Goal: Task Accomplishment & Management: Complete application form

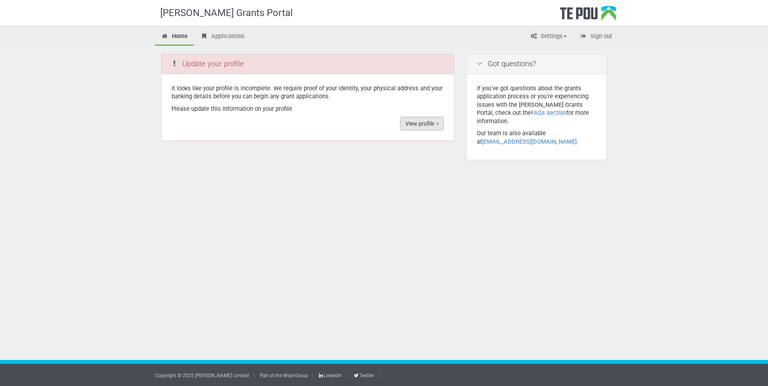
click at [422, 120] on link "View profile" at bounding box center [422, 124] width 44 height 14
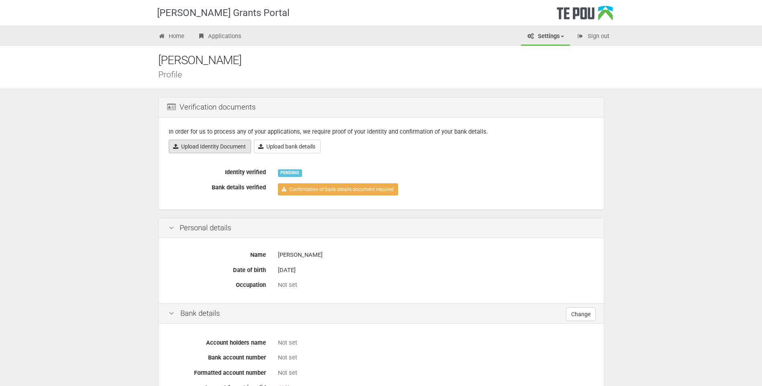
click at [218, 145] on link "Upload Identity Document" at bounding box center [210, 147] width 82 height 14
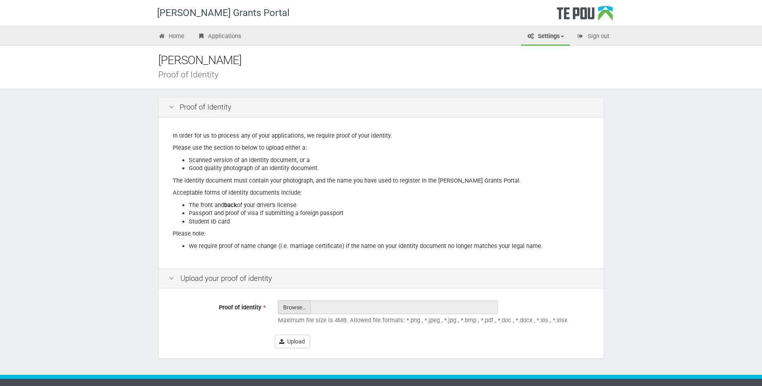
click at [289, 302] on input "Proof of identity *" at bounding box center [294, 329] width 32 height 57
click at [299, 310] on input "Proof of identity *" at bounding box center [294, 329] width 32 height 57
type input "C:\fakepath\licence back.jpeg"
type input "licence back.jpeg"
click at [298, 339] on button "Upload" at bounding box center [292, 342] width 35 height 14
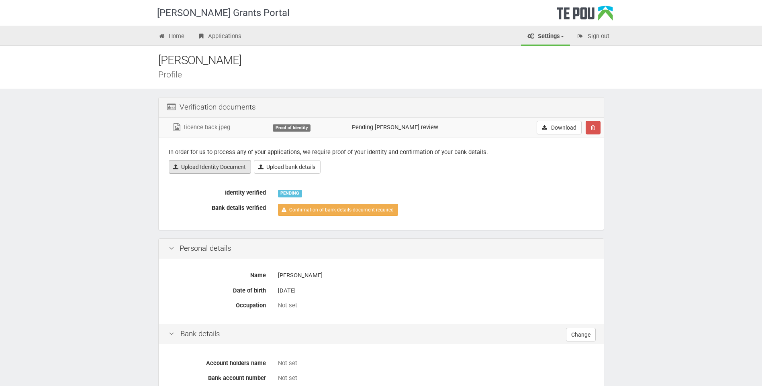
click at [233, 163] on link "Upload Identity Document" at bounding box center [210, 167] width 82 height 14
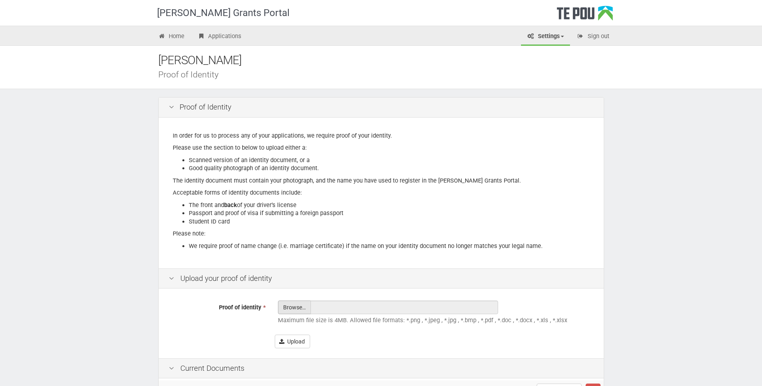
click at [297, 313] on input "Proof of identity *" at bounding box center [294, 329] width 32 height 57
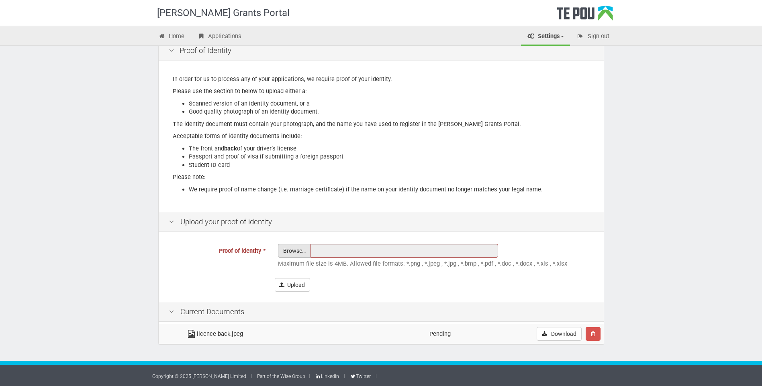
scroll to position [57, 0]
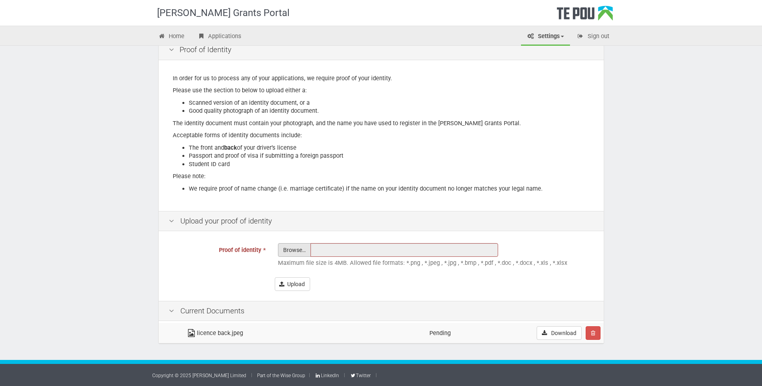
click at [292, 252] on input "Proof of identity *" at bounding box center [294, 272] width 32 height 57
type input "C:\fakepath\licence front.jpeg"
type input "licence front.jpeg"
click at [298, 281] on button "Upload" at bounding box center [292, 284] width 35 height 14
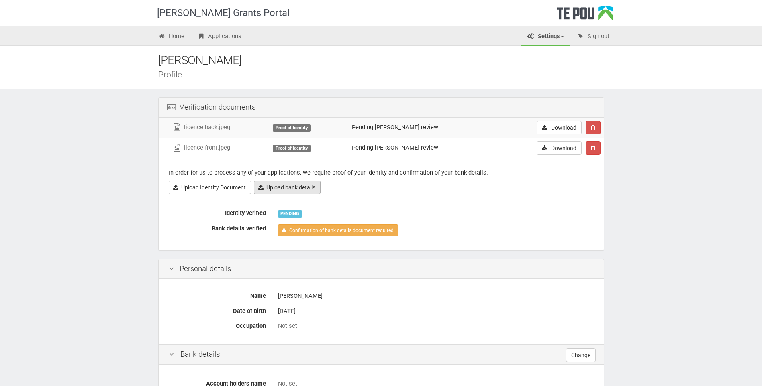
click at [282, 190] on link "Upload bank details" at bounding box center [287, 188] width 67 height 14
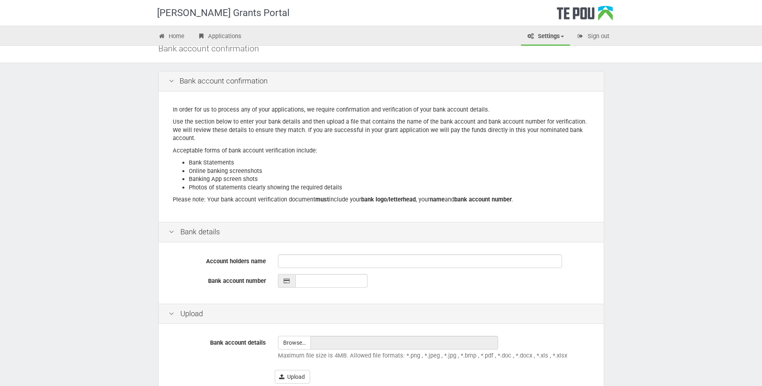
scroll to position [40, 0]
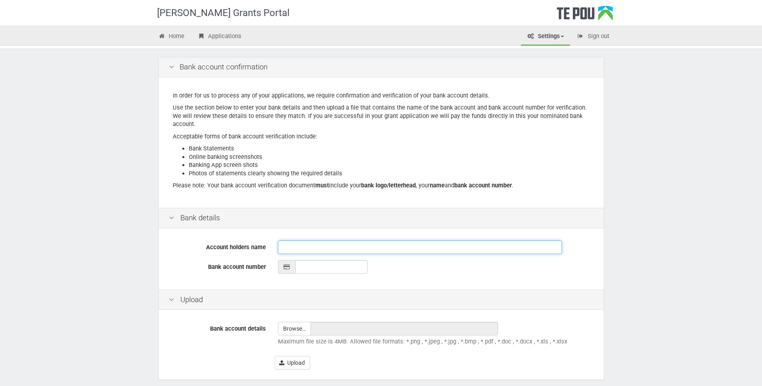
click at [287, 245] on input "Account holders name" at bounding box center [420, 248] width 284 height 14
click at [320, 247] on input "Account holders name" at bounding box center [420, 248] width 284 height 14
click at [288, 246] on input "Account holders name" at bounding box center [420, 248] width 284 height 14
type input "G"
type input "J & G Jennings"
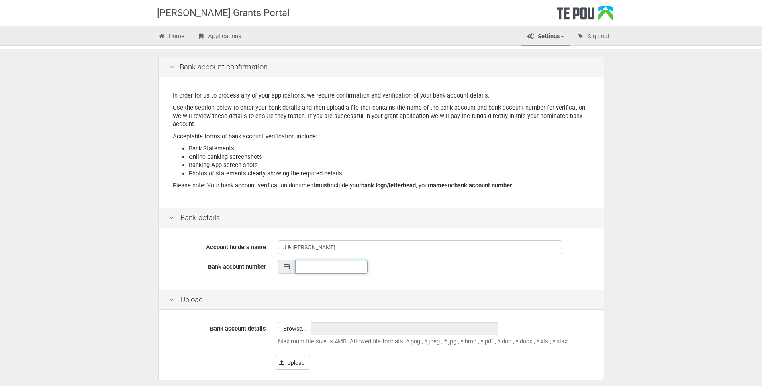
type input "__-____-_______-___"
click at [320, 269] on input "__-____-_______-___" at bounding box center [331, 267] width 72 height 14
click at [298, 261] on input "__-____-_______-___" at bounding box center [331, 267] width 72 height 14
type input "02-1245-0907369-001"
click at [306, 306] on div "Upload" at bounding box center [381, 300] width 445 height 20
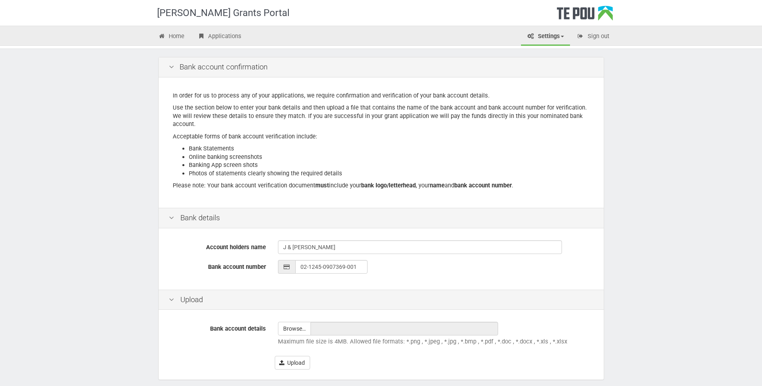
scroll to position [76, 0]
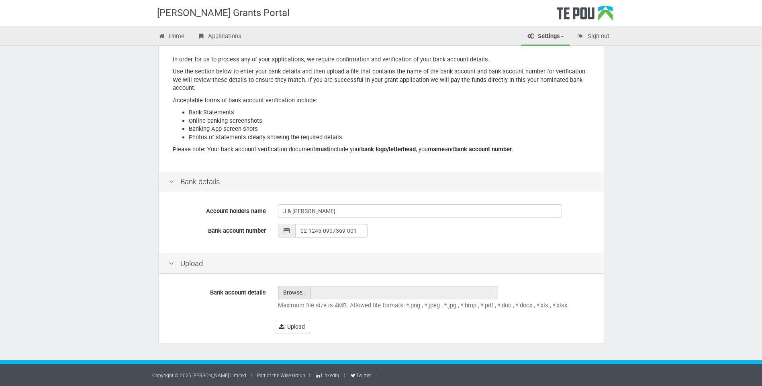
click at [296, 297] on input "file" at bounding box center [294, 292] width 32 height 13
type input "C:\fakepath\account.pdf"
type input "account.pdf"
click at [298, 322] on button "Upload" at bounding box center [292, 327] width 35 height 14
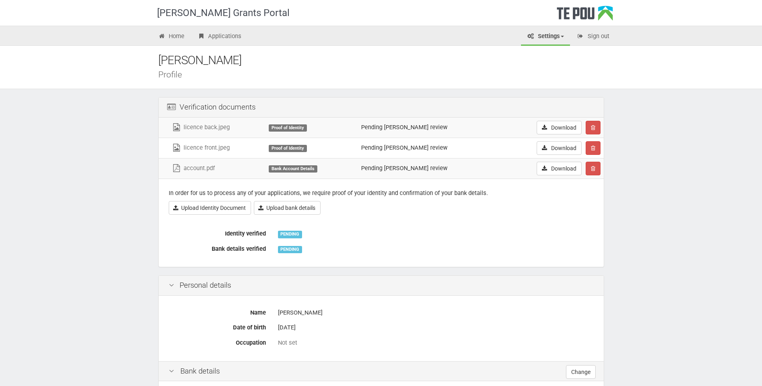
click at [169, 57] on div "Jordan Jennings" at bounding box center [387, 60] width 458 height 17
click at [168, 47] on div "Jordan Jennings Profile" at bounding box center [381, 67] width 762 height 43
click at [170, 38] on link "Home" at bounding box center [171, 37] width 39 height 18
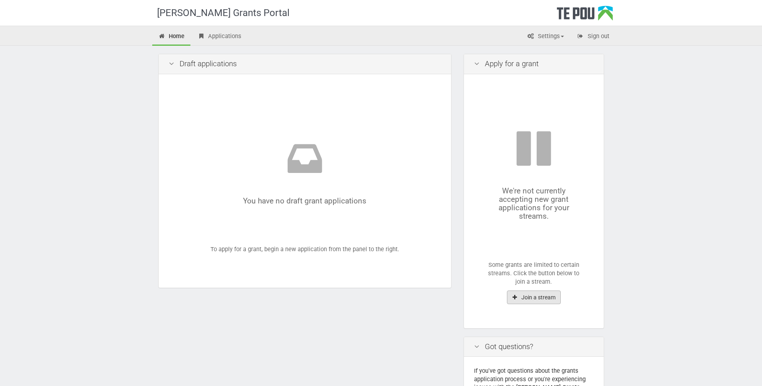
click at [518, 298] on icon "button" at bounding box center [514, 298] width 7 height 6
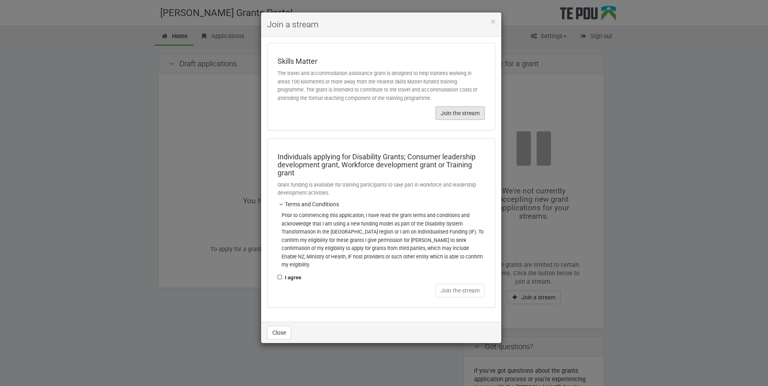
click at [451, 116] on button "Join the stream" at bounding box center [459, 113] width 49 height 14
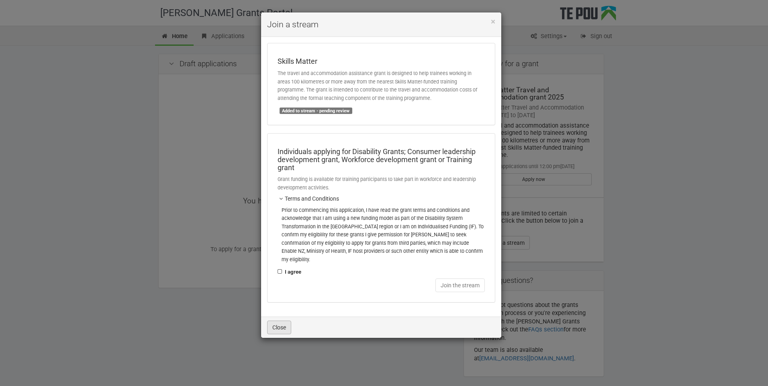
click at [273, 321] on button "Close" at bounding box center [279, 328] width 24 height 14
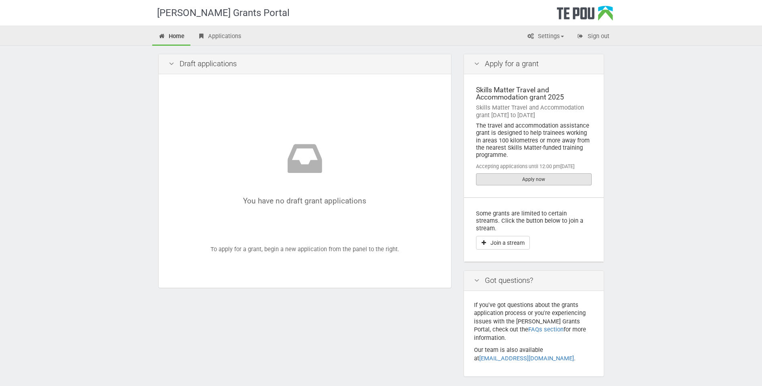
click at [537, 180] on link "Apply now" at bounding box center [534, 179] width 116 height 12
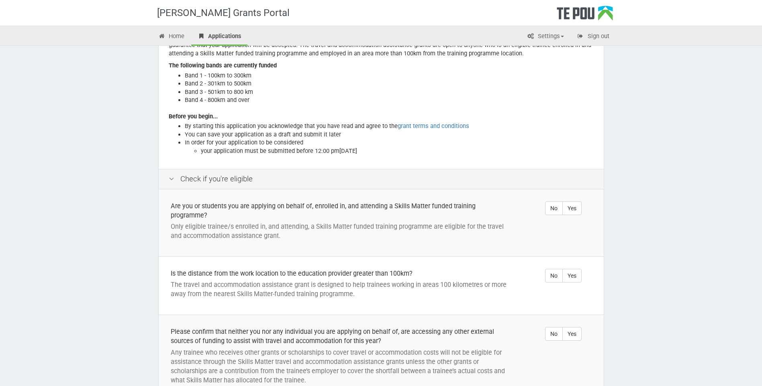
scroll to position [120, 0]
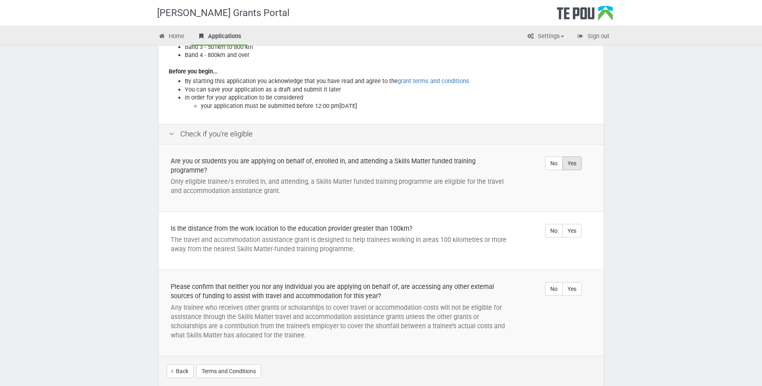
click at [568, 163] on label "Yes" at bounding box center [571, 164] width 19 height 14
radio input "true"
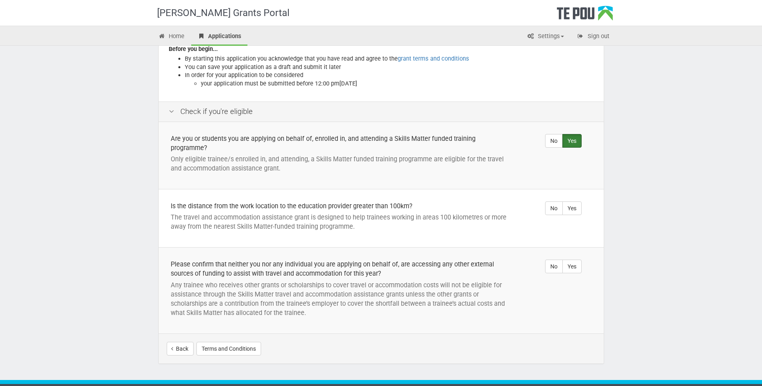
scroll to position [161, 0]
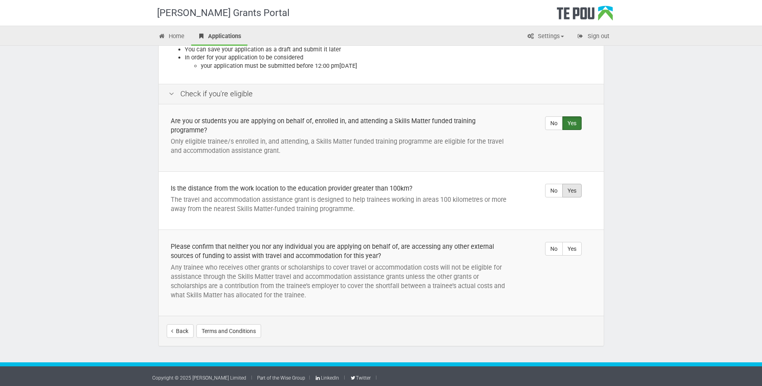
click at [575, 188] on label "Yes" at bounding box center [571, 191] width 19 height 14
radio input "true"
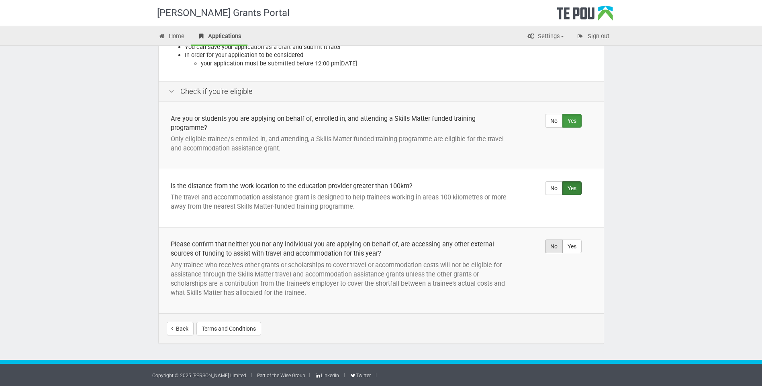
click at [555, 246] on label "No" at bounding box center [554, 247] width 18 height 14
radio input "true"
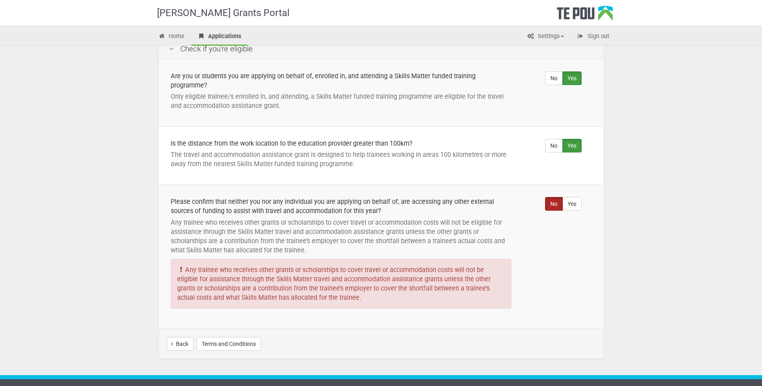
scroll to position [221, 0]
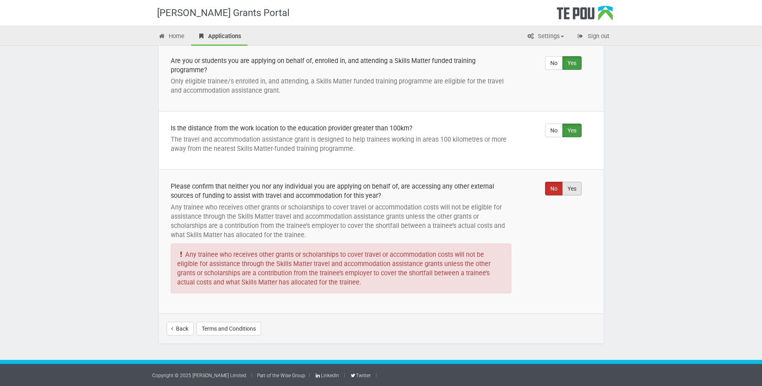
click at [566, 187] on label "Yes" at bounding box center [571, 189] width 19 height 14
radio input "true"
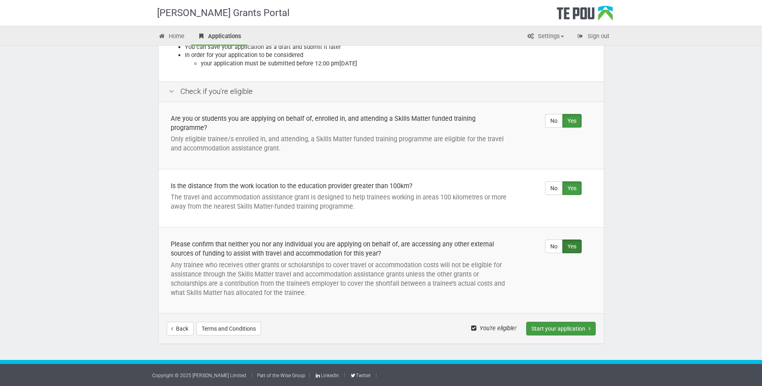
click at [553, 326] on button "Start your application" at bounding box center [560, 329] width 69 height 14
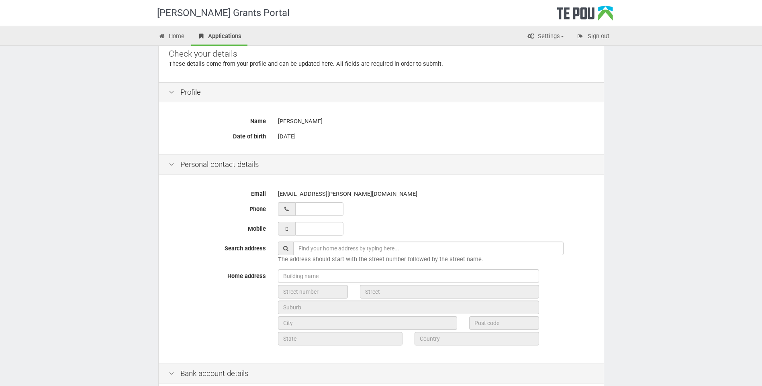
scroll to position [80, 0]
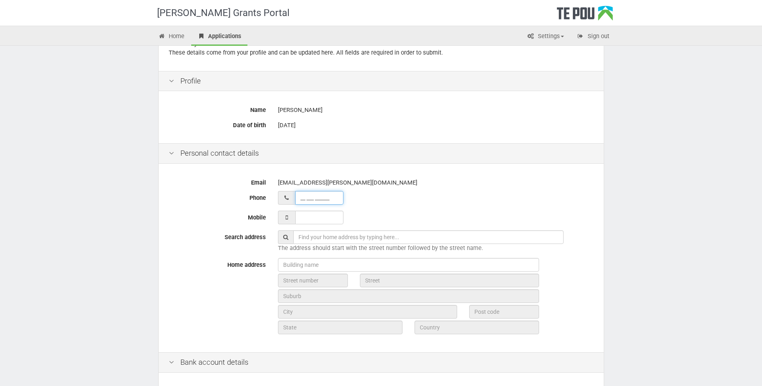
click at [312, 199] on input "__ ___ ______" at bounding box center [319, 198] width 48 height 14
click at [442, 181] on div "[EMAIL_ADDRESS][PERSON_NAME][DOMAIN_NAME]" at bounding box center [436, 183] width 316 height 14
click at [337, 197] on input "02 239 34421_" at bounding box center [319, 198] width 48 height 14
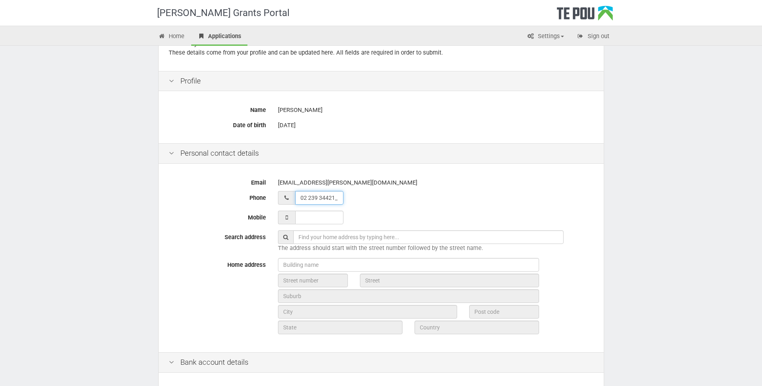
type input "__ ___ ______"
drag, startPoint x: 330, startPoint y: 216, endPoint x: 332, endPoint y: 211, distance: 5.2
click at [330, 216] on input "___ ___ _____" at bounding box center [319, 218] width 48 height 14
type input "021 193 0709_"
type input "__ ___ ______"
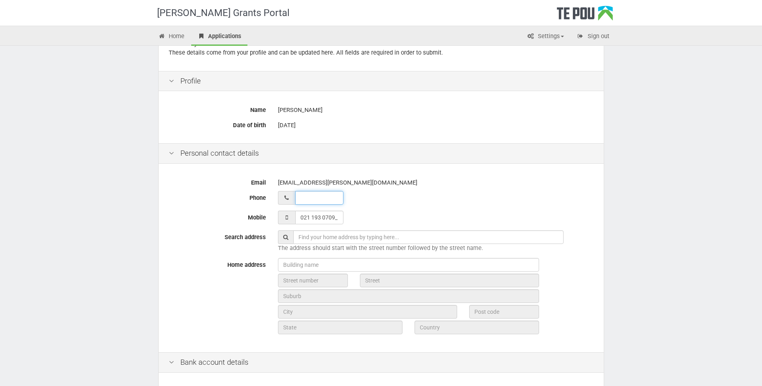
type input "021 193 0709"
click at [336, 198] on input "__ ___ ______" at bounding box center [319, 198] width 48 height 14
type input "__ ___ ______"
click at [317, 199] on input "__ ___ ______" at bounding box center [319, 198] width 48 height 14
type input "06 825 1817"
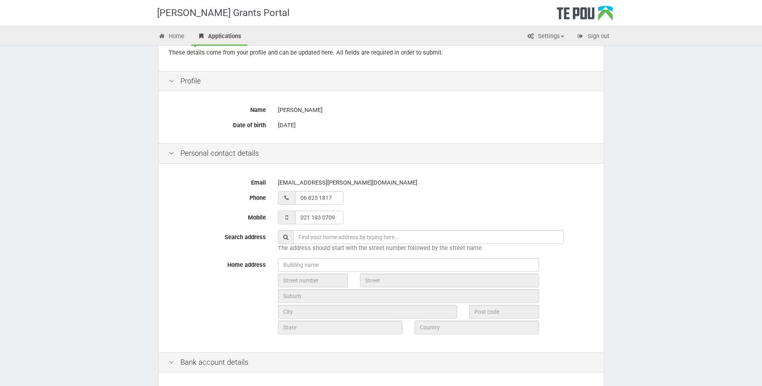
click at [410, 144] on div "Personal contact details" at bounding box center [381, 153] width 445 height 20
click at [342, 241] on input "text" at bounding box center [428, 238] width 270 height 14
click at [359, 235] on input "text" at bounding box center [428, 238] width 270 height 14
drag, startPoint x: 435, startPoint y: 238, endPoint x: 364, endPoint y: 242, distance: 71.6
click at [364, 242] on input "70 Devon Road, Springvale, Whanganui, New Zealand" at bounding box center [428, 238] width 270 height 14
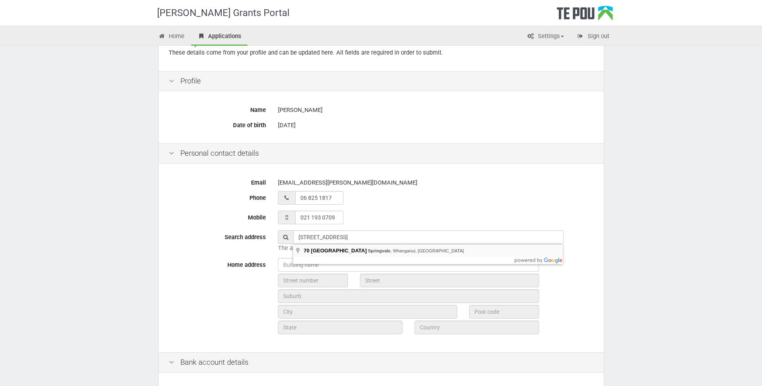
type input "70 Devon Road, Springvale, Whanganui, New Zealand"
type input "70"
type input "Devon Road"
type input "Whanganui"
type input "4501"
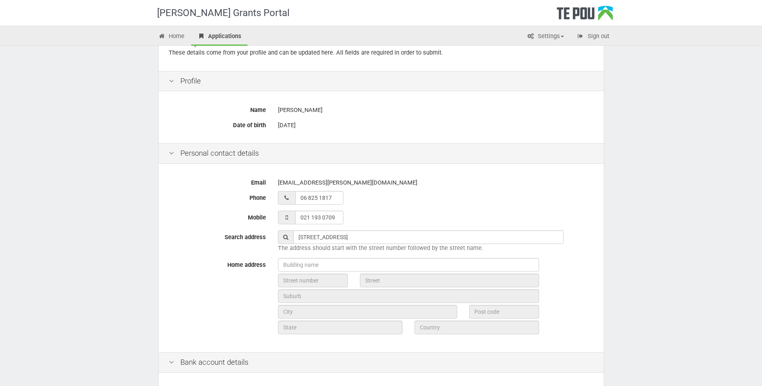
type input "Manawatū-Whanganui Region"
type input "New Zealand"
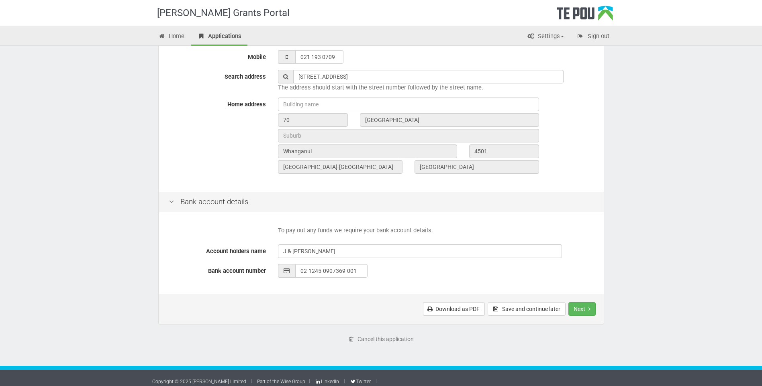
scroll to position [247, 0]
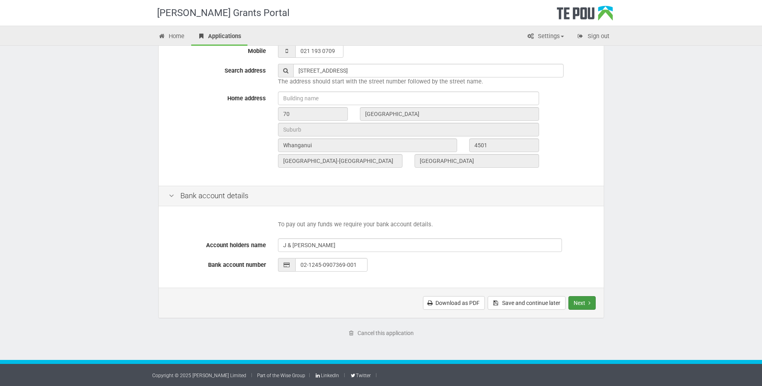
click at [580, 302] on button "Next" at bounding box center [581, 303] width 27 height 14
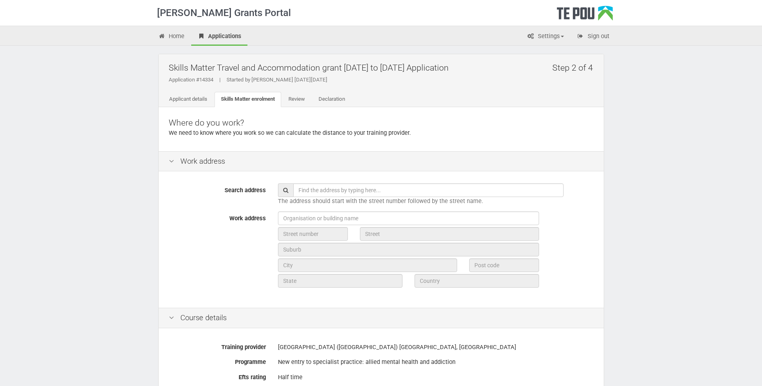
click at [365, 190] on input "text" at bounding box center [428, 191] width 270 height 14
click at [364, 190] on input "text" at bounding box center [428, 191] width 270 height 14
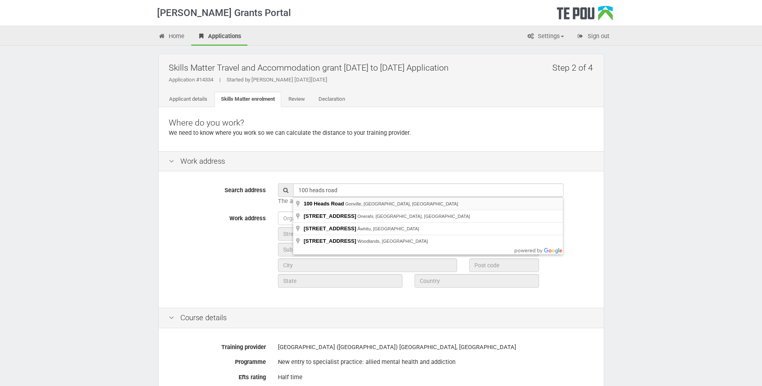
type input "[STREET_ADDRESS]"
type input "100"
type input "Heads Road"
type input "Whanganui"
type input "4501"
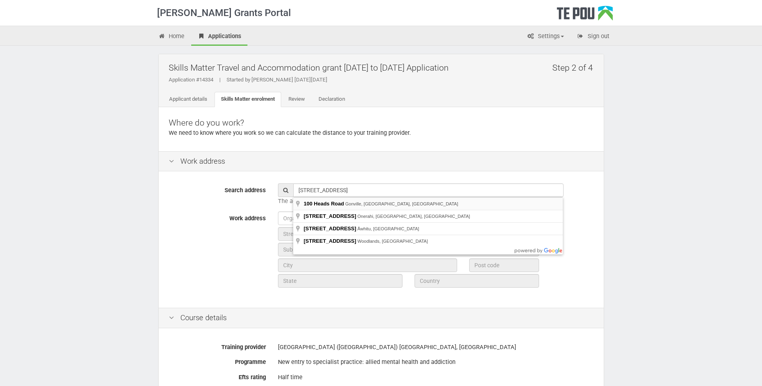
type input "Manawatū-Whanganui Region"
type input "New Zealand"
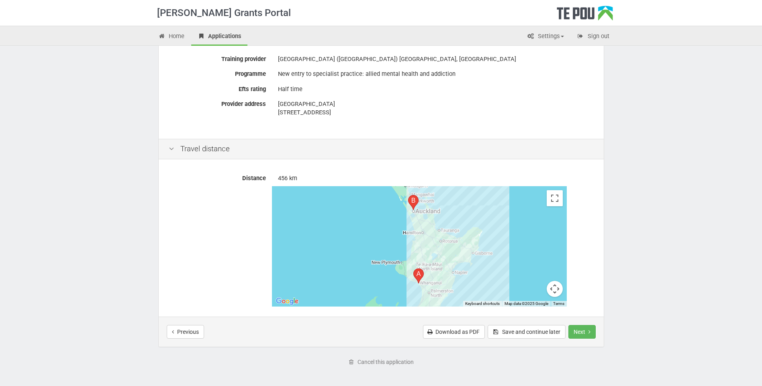
scroll to position [317, 0]
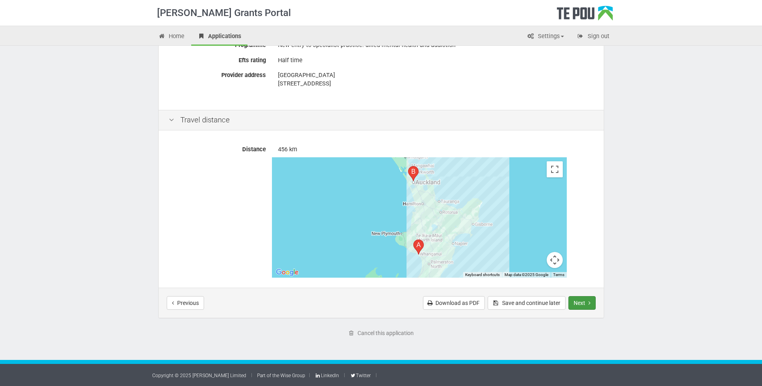
click at [585, 304] on button "Next" at bounding box center [581, 303] width 27 height 14
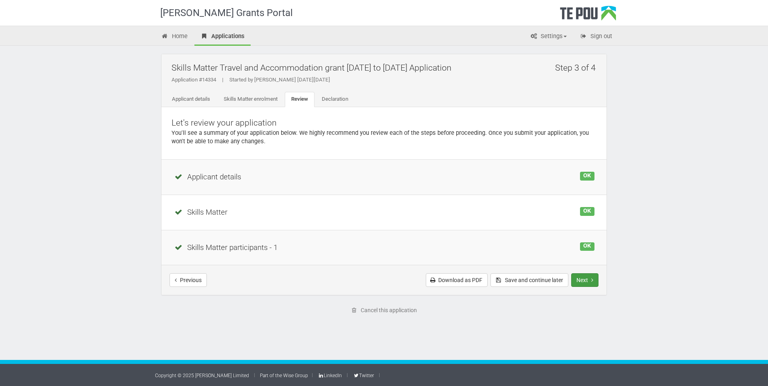
click at [585, 283] on button "Next" at bounding box center [584, 280] width 27 height 14
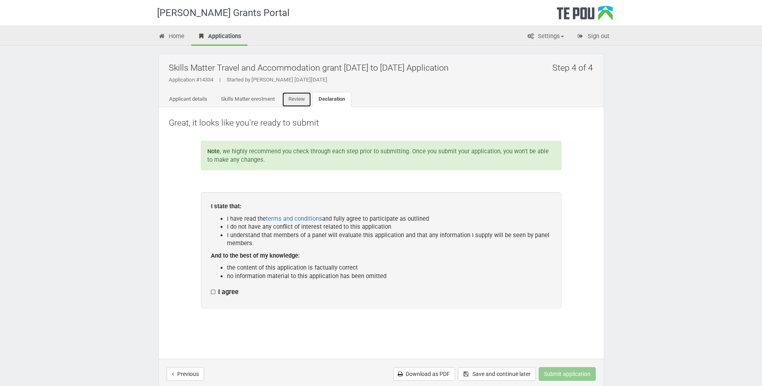
click at [292, 100] on link "Review" at bounding box center [296, 99] width 29 height 15
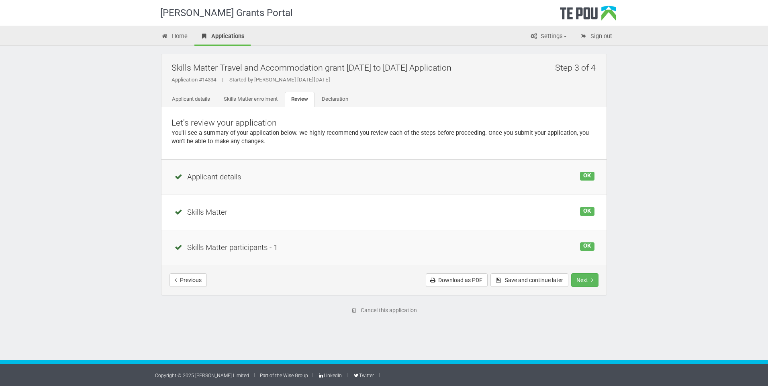
click at [373, 188] on td "OK Applicant details" at bounding box center [383, 177] width 445 height 35
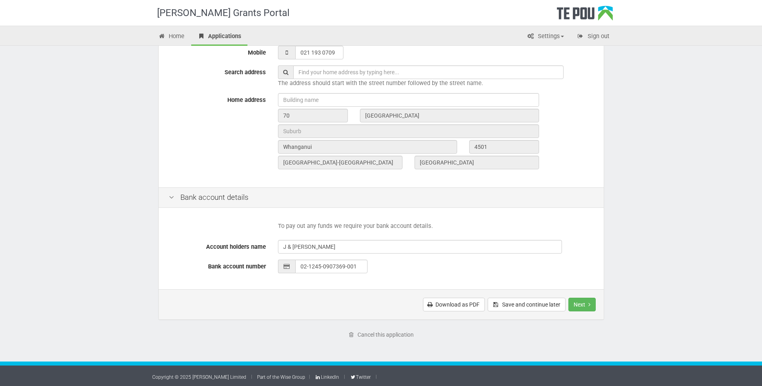
scroll to position [247, 0]
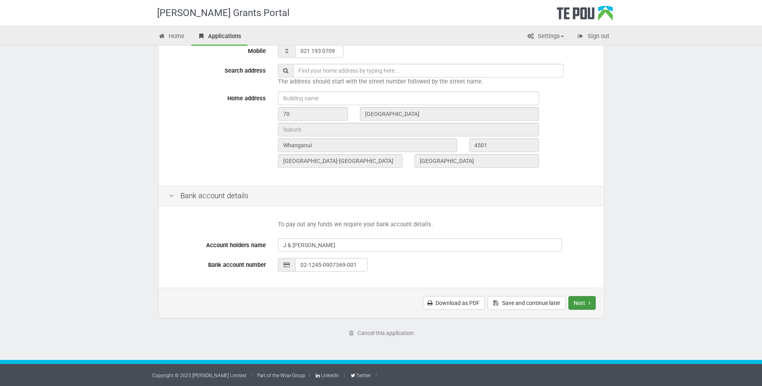
click at [579, 299] on button "Next" at bounding box center [581, 303] width 27 height 14
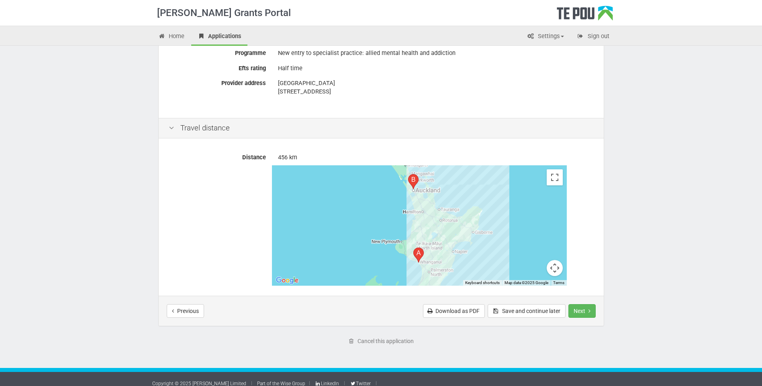
scroll to position [317, 0]
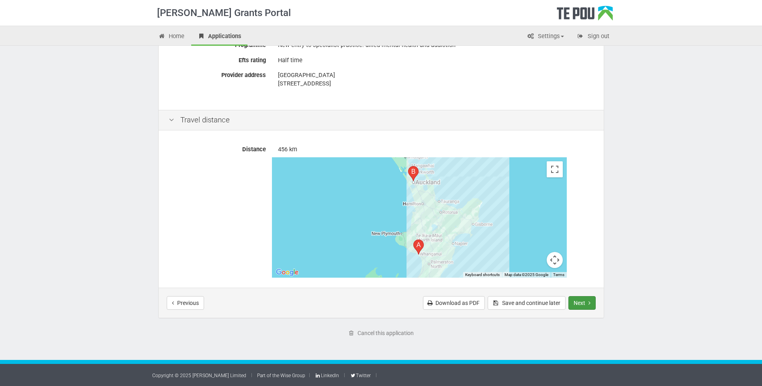
click at [576, 302] on button "Next" at bounding box center [581, 303] width 27 height 14
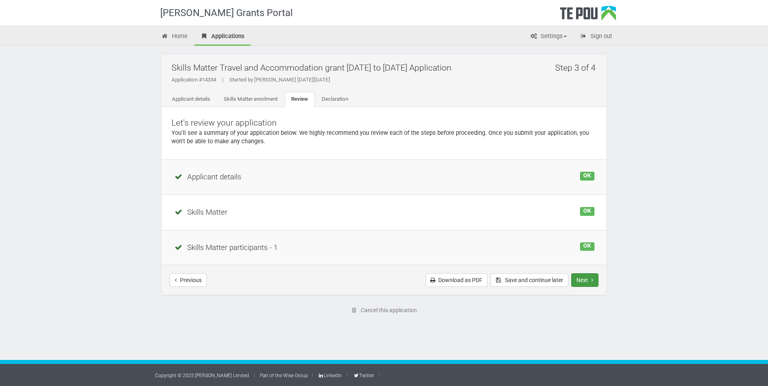
click at [589, 282] on button "Next" at bounding box center [584, 280] width 27 height 14
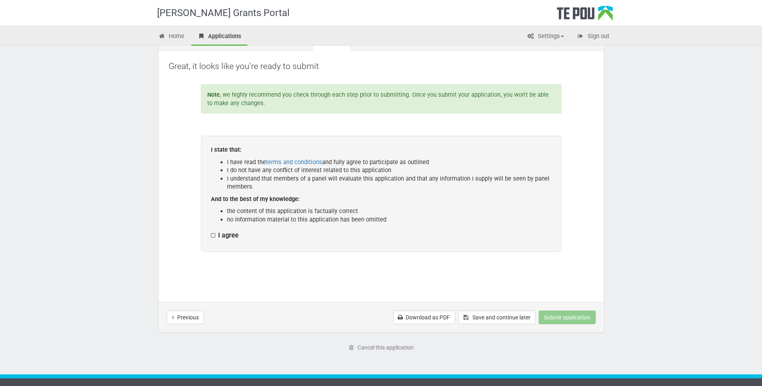
scroll to position [71, 0]
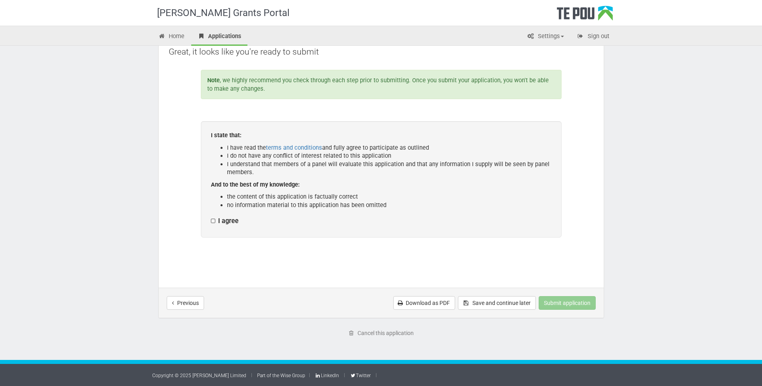
click at [210, 223] on div "I state that: I have read the terms and conditions and fully agree to participa…" at bounding box center [381, 179] width 361 height 116
click at [211, 220] on label "I agree" at bounding box center [225, 221] width 28 height 8
click at [211, 217] on input "I agree" at bounding box center [210, 217] width 0 height 0
checkbox input "true"
click at [561, 305] on button "Submit application" at bounding box center [567, 303] width 57 height 14
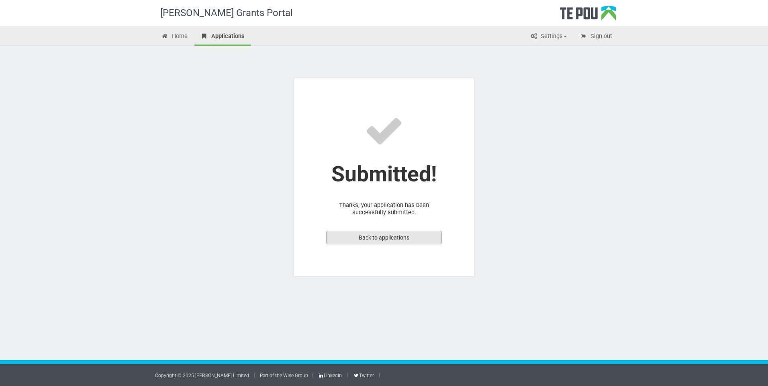
click at [391, 240] on link "Back to applications" at bounding box center [384, 238] width 116 height 14
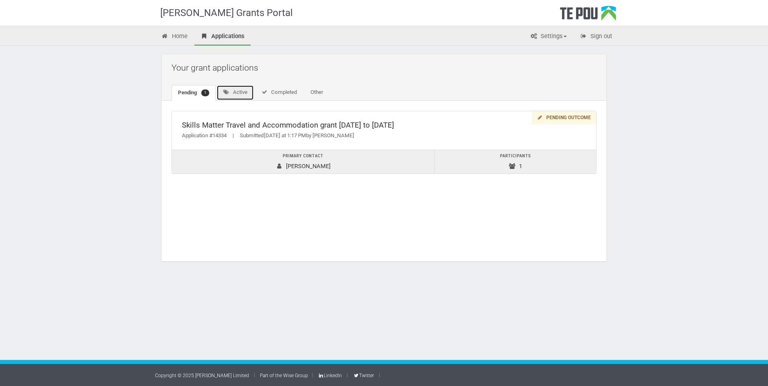
click at [254, 93] on link "Active" at bounding box center [234, 92] width 37 height 15
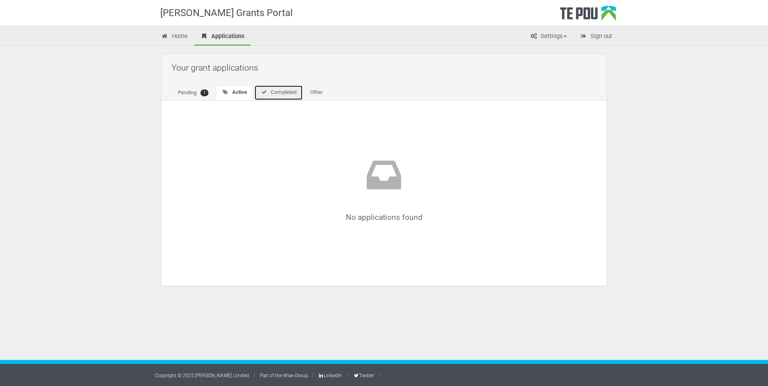
click at [277, 93] on link "Completed" at bounding box center [278, 92] width 49 height 15
click at [316, 90] on link "Other" at bounding box center [314, 92] width 25 height 15
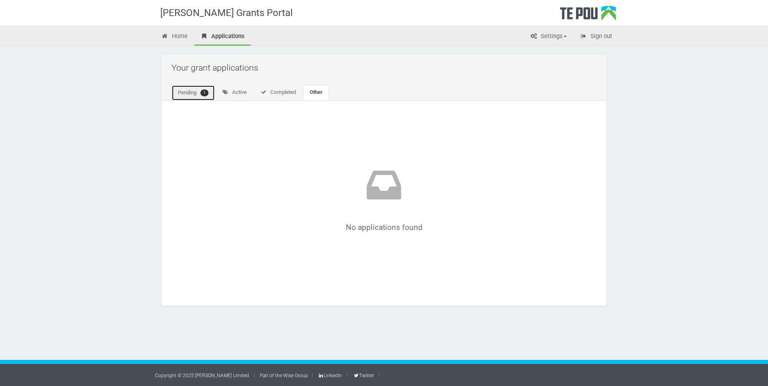
click at [181, 97] on link "Pending 1" at bounding box center [192, 93] width 43 height 16
